Goal: Navigation & Orientation: Go to known website

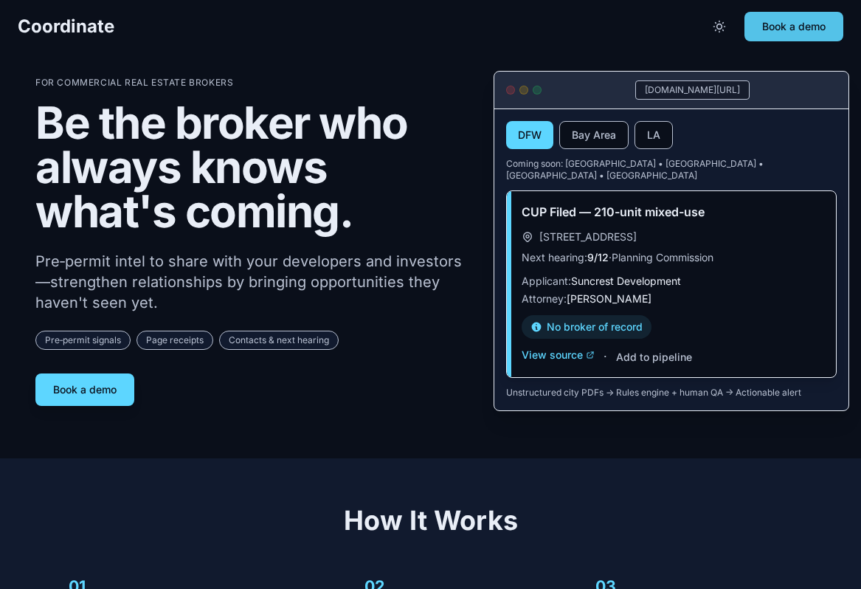
click at [727, 16] on button "Book a demo" at bounding box center [793, 27] width 99 height 30
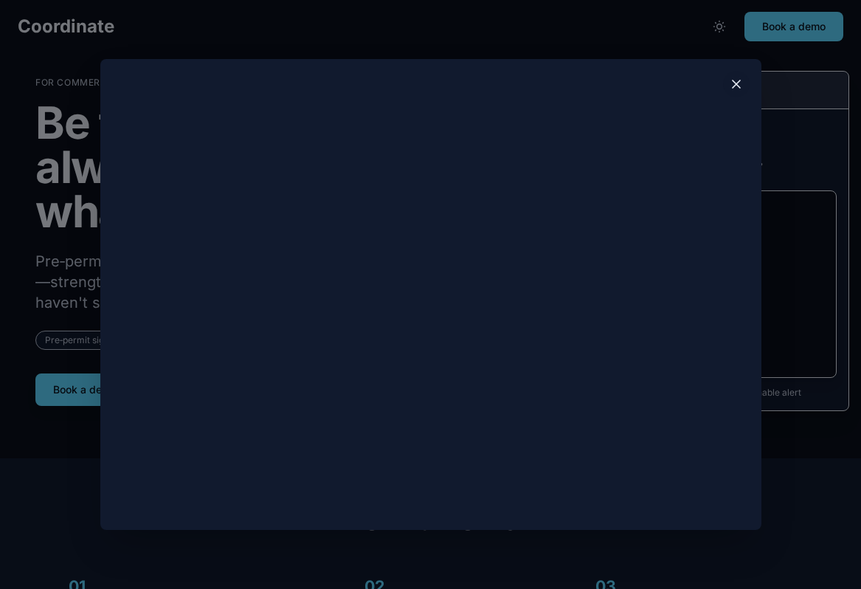
click at [727, 91] on button at bounding box center [736, 84] width 27 height 27
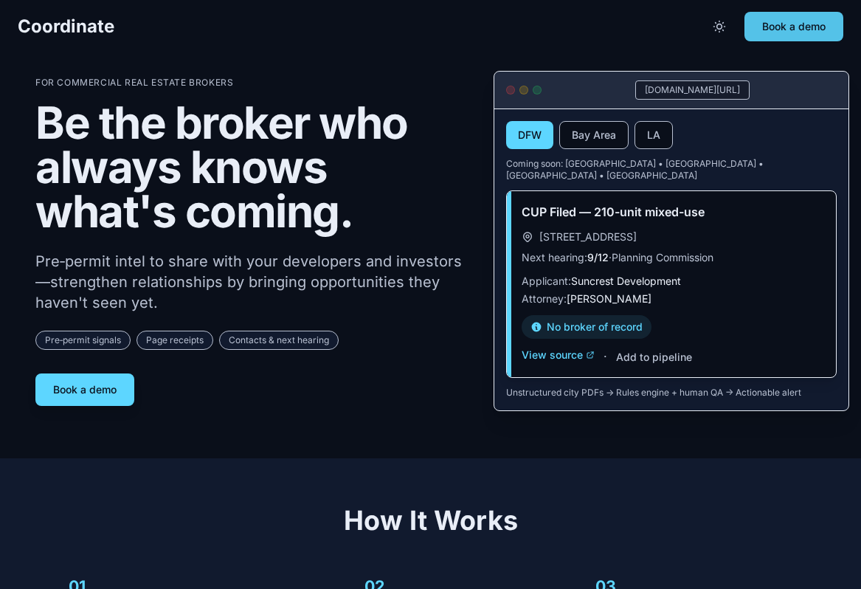
click at [727, 28] on button "Book a demo" at bounding box center [793, 27] width 99 height 30
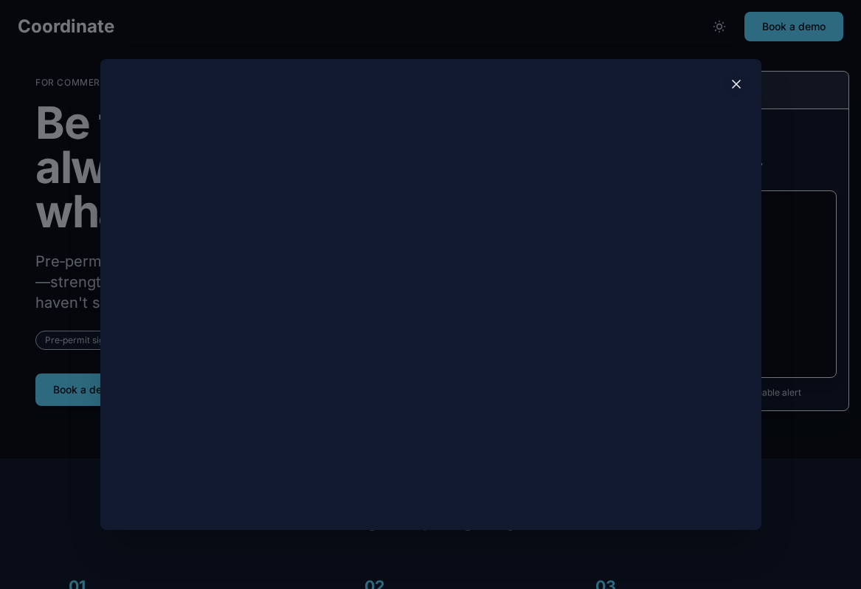
click at [727, 84] on icon at bounding box center [736, 84] width 15 height 15
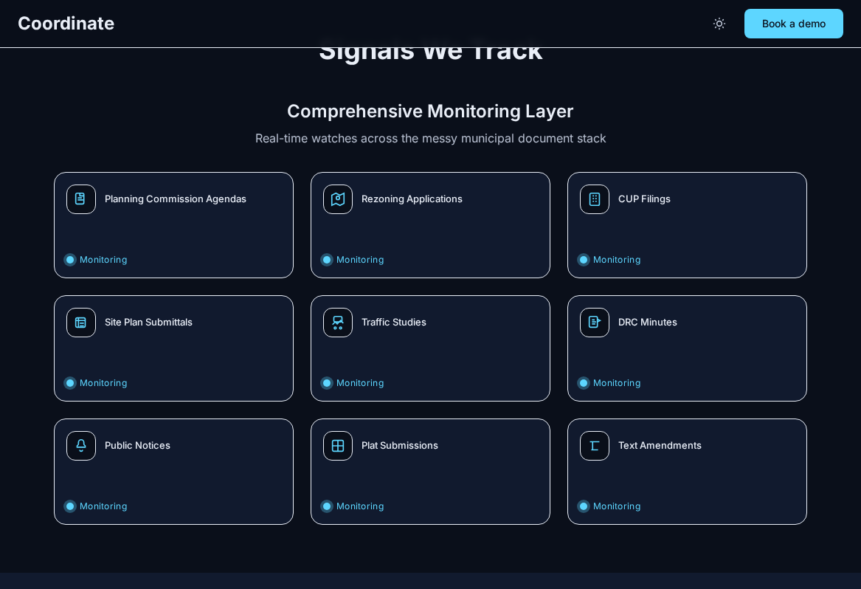
scroll to position [1492, 0]
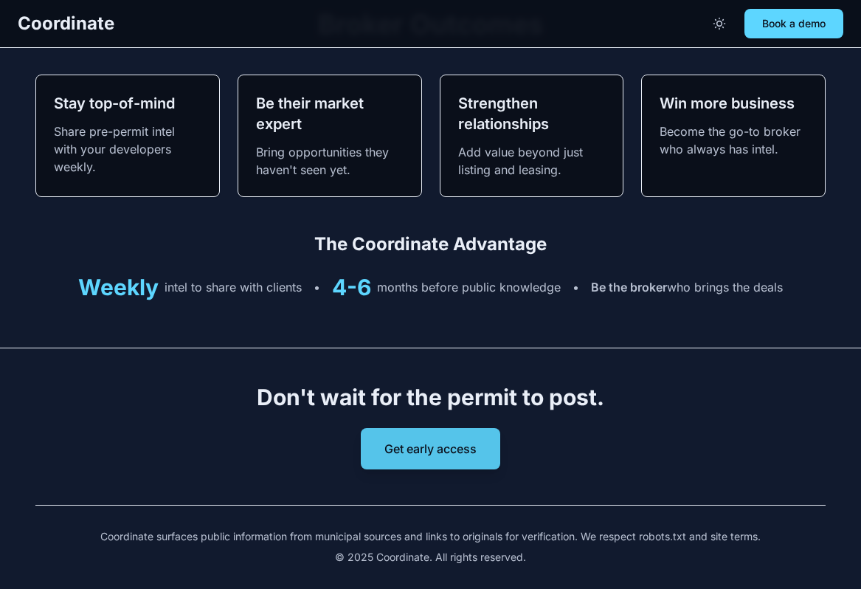
click at [465, 440] on button "Get early access" at bounding box center [430, 448] width 139 height 41
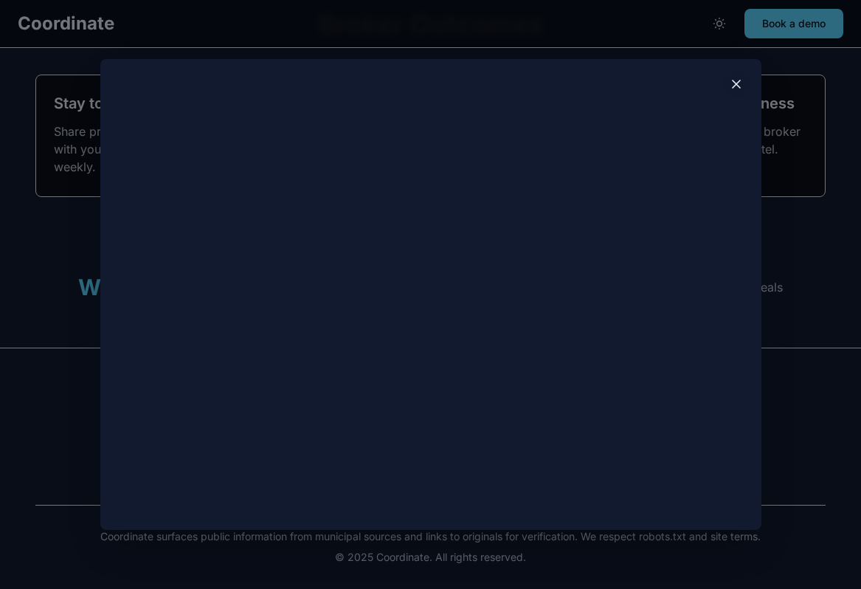
click at [727, 88] on icon at bounding box center [736, 84] width 15 height 15
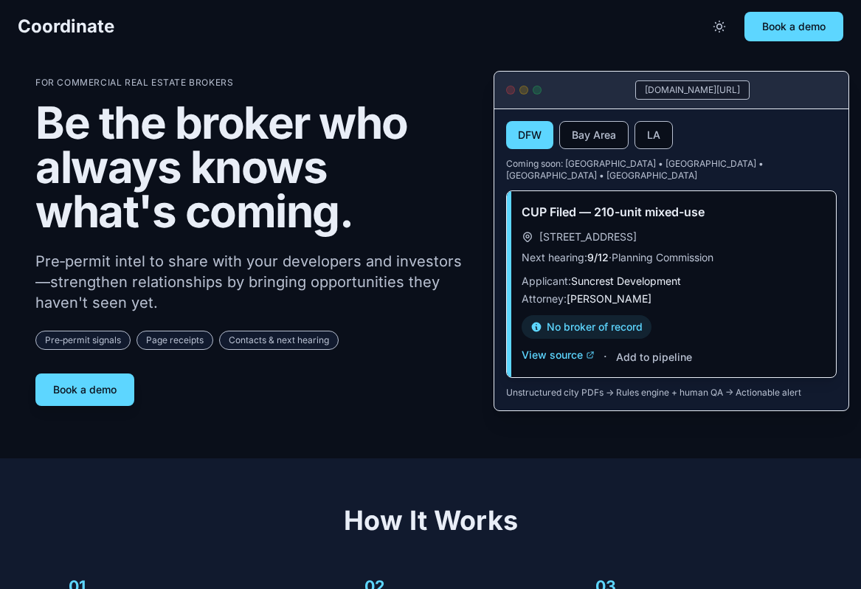
scroll to position [1492, 0]
